Goal: Task Accomplishment & Management: Use online tool/utility

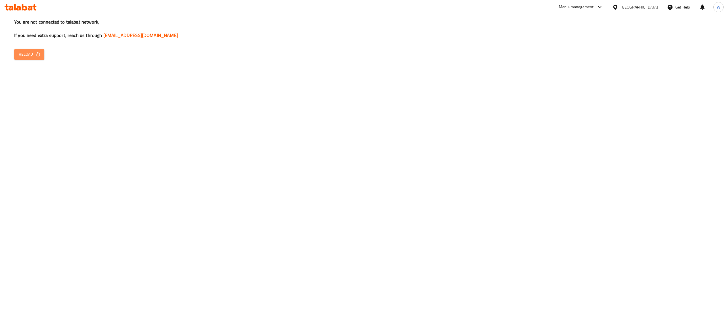
click at [33, 56] on span "Reload" at bounding box center [29, 54] width 21 height 7
click at [277, 94] on div "You are not connected to talabat network, If you need extra support, reach us t…" at bounding box center [363, 156] width 727 height 313
click at [26, 61] on div "You are not connected to talabat network, If you need extra support, reach us t…" at bounding box center [363, 156] width 727 height 313
click at [22, 48] on div "You are not connected to talabat network, If you need extra support, reach us t…" at bounding box center [363, 156] width 727 height 313
click at [24, 55] on span "Reload" at bounding box center [29, 54] width 21 height 7
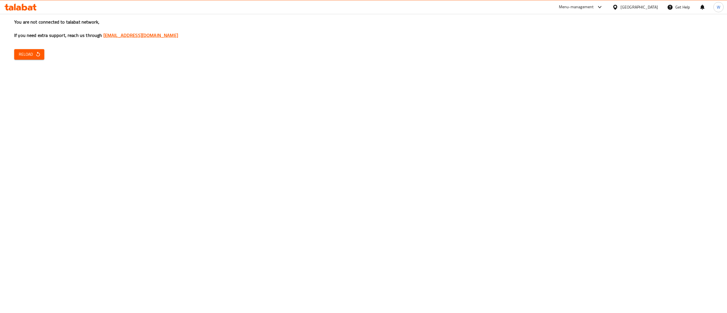
click at [161, 37] on link "[EMAIL_ADDRESS][DOMAIN_NAME]" at bounding box center [140, 35] width 75 height 9
click at [502, 95] on div "You are not connected to talabat network, If you need extra support, reach us t…" at bounding box center [363, 156] width 727 height 313
click at [30, 55] on span "Reload" at bounding box center [29, 54] width 21 height 7
click at [29, 7] on icon at bounding box center [21, 7] width 32 height 7
